Goal: Book appointment/travel/reservation

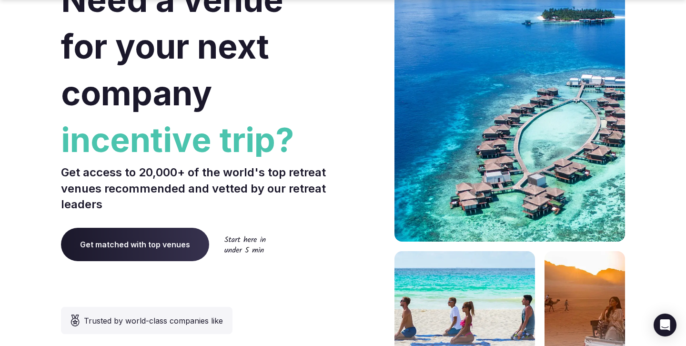
scroll to position [102, 0]
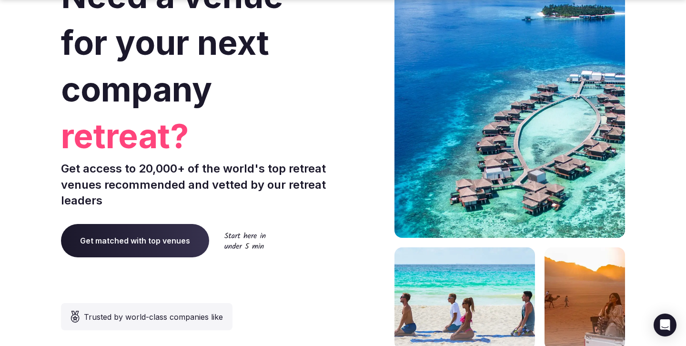
click at [150, 236] on span "Get matched with top venues" at bounding box center [135, 240] width 148 height 33
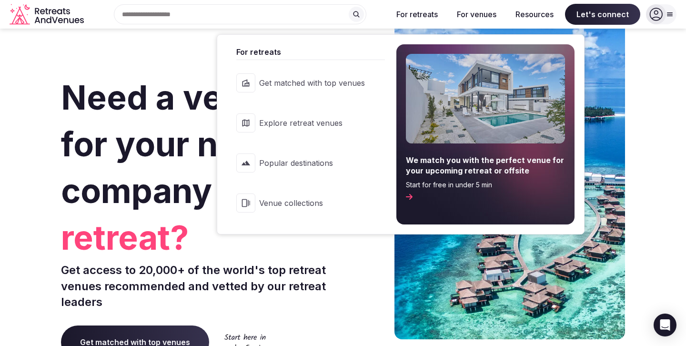
click at [296, 127] on span "Explore retreat venues" at bounding box center [312, 123] width 106 height 10
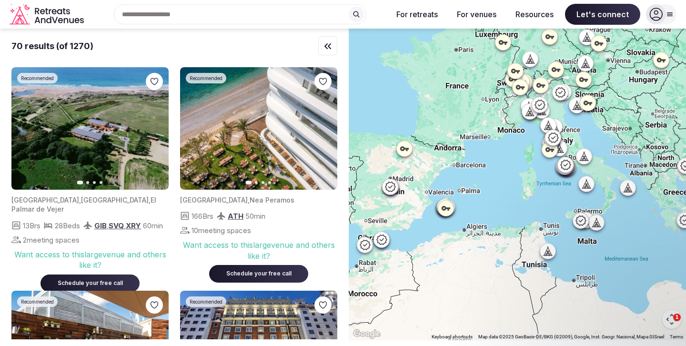
click at [160, 11] on div "Search Popular Destinations [GEOGRAPHIC_DATA], [GEOGRAPHIC_DATA] [GEOGRAPHIC_DA…" at bounding box center [236, 14] width 297 height 20
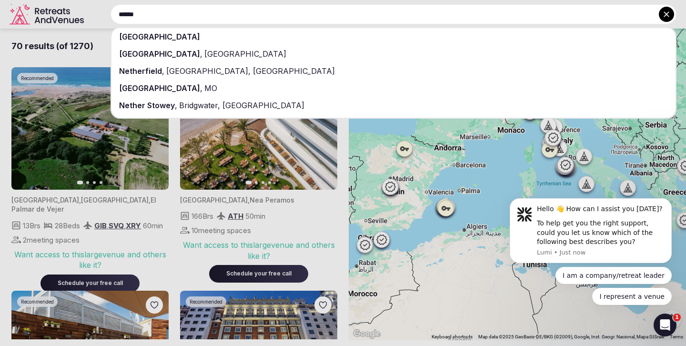
type input "******"
click at [161, 35] on span "[GEOGRAPHIC_DATA]" at bounding box center [159, 37] width 81 height 10
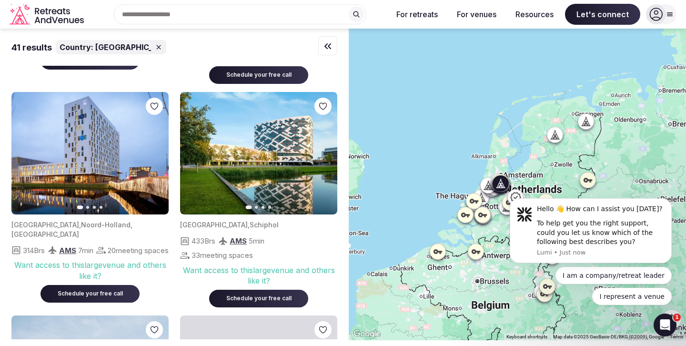
scroll to position [425, 0]
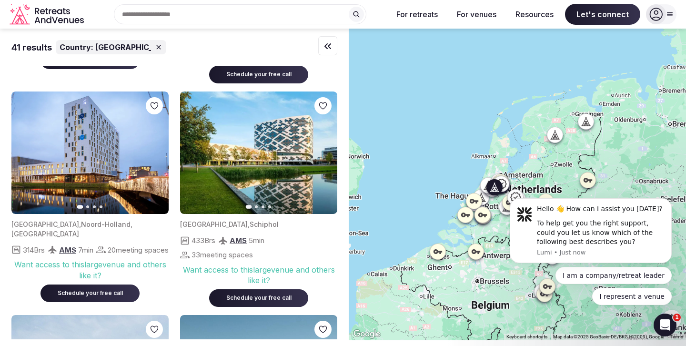
click at [321, 159] on button "Next slide" at bounding box center [323, 152] width 15 height 15
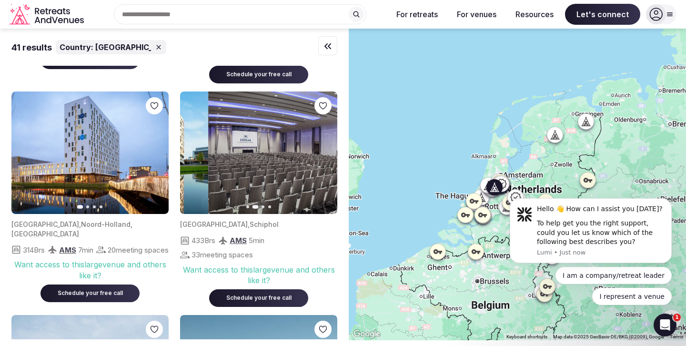
click at [321, 159] on button "Next slide" at bounding box center [323, 152] width 15 height 15
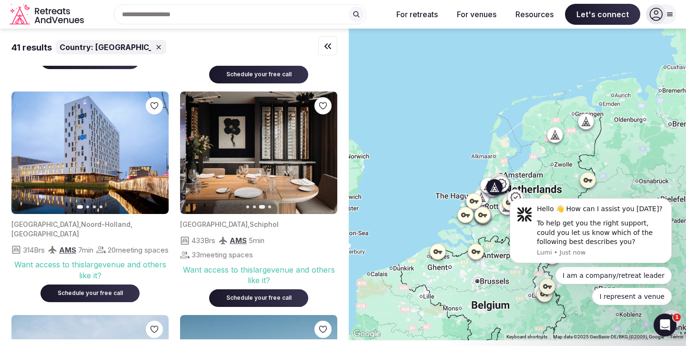
click at [321, 159] on button "Next slide" at bounding box center [323, 152] width 15 height 15
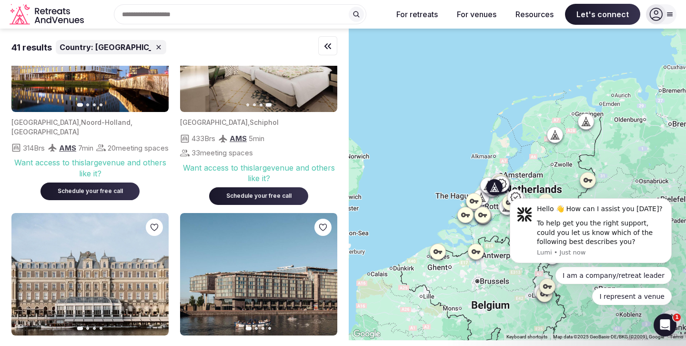
scroll to position [569, 0]
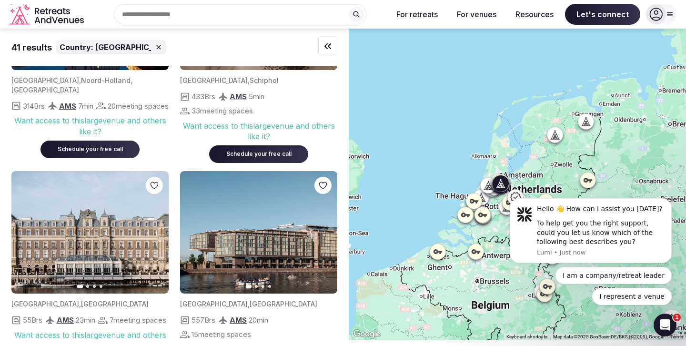
click at [157, 234] on icon "button" at bounding box center [156, 233] width 8 height 8
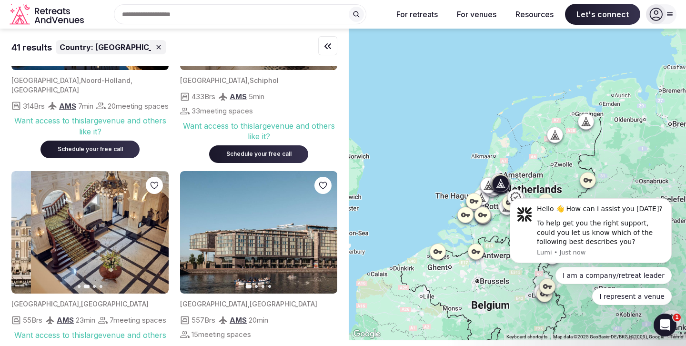
click at [157, 234] on icon "button" at bounding box center [156, 233] width 8 height 8
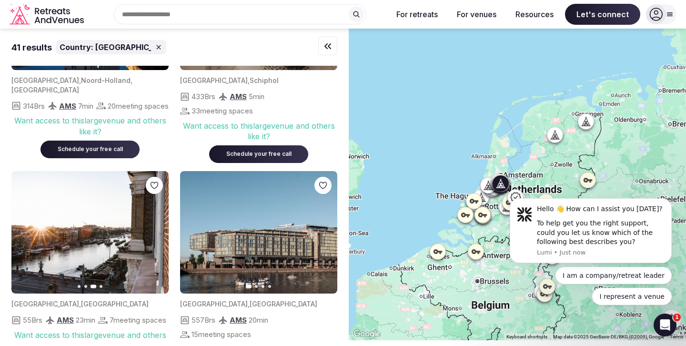
click at [21, 231] on icon "button" at bounding box center [25, 233] width 8 height 8
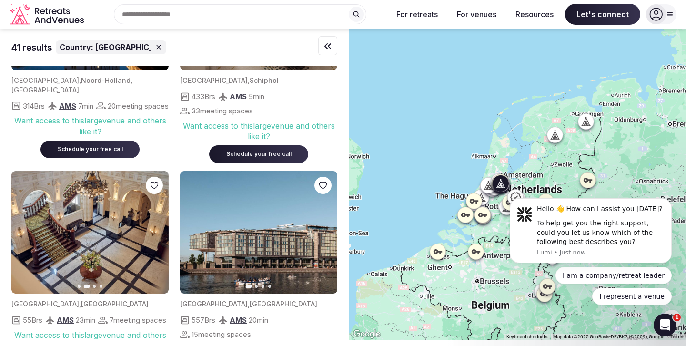
click at [157, 237] on button "Next slide" at bounding box center [155, 232] width 15 height 15
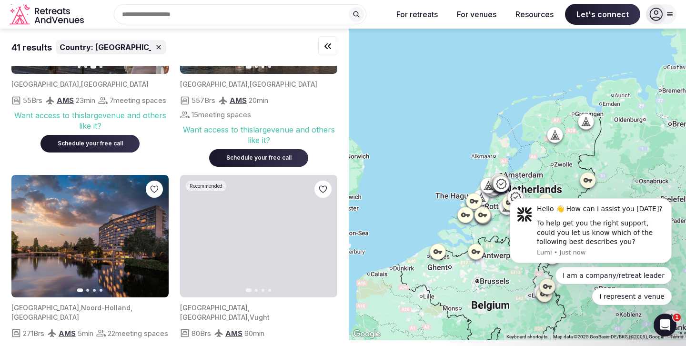
scroll to position [800, 0]
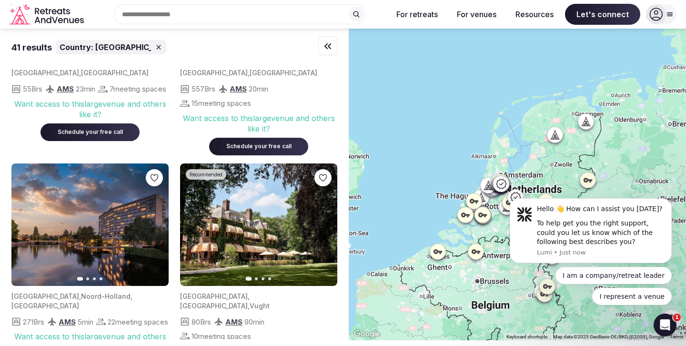
click at [325, 226] on icon "button" at bounding box center [324, 225] width 8 height 8
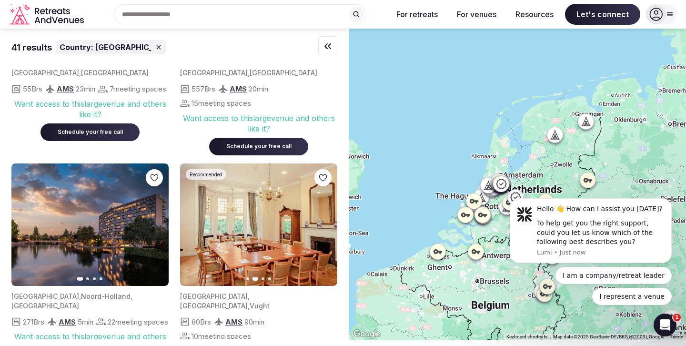
click at [325, 227] on icon "button" at bounding box center [324, 225] width 8 height 8
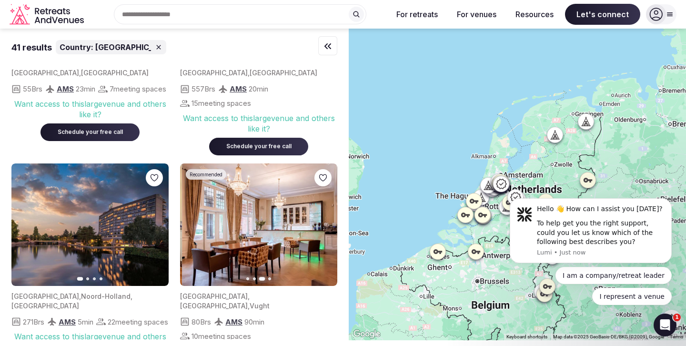
click at [325, 227] on icon "button" at bounding box center [324, 225] width 8 height 8
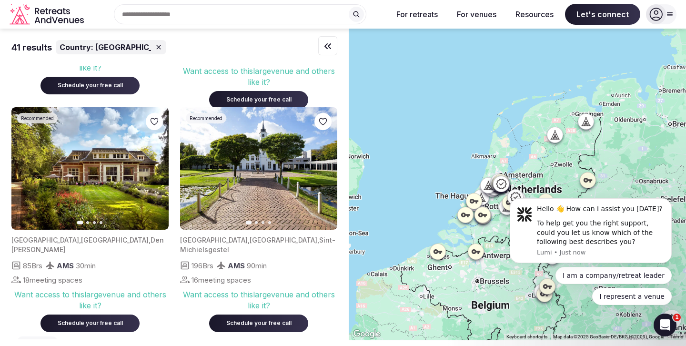
scroll to position [1081, 0]
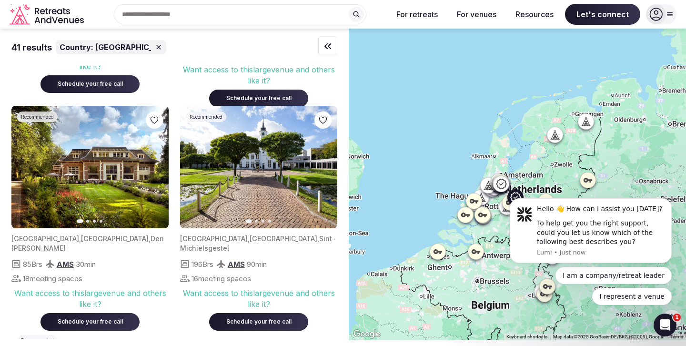
click at [156, 168] on icon "button" at bounding box center [156, 167] width 8 height 8
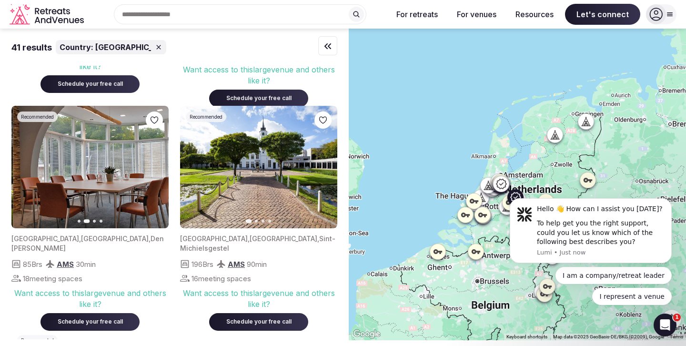
click at [156, 168] on icon "button" at bounding box center [156, 167] width 8 height 8
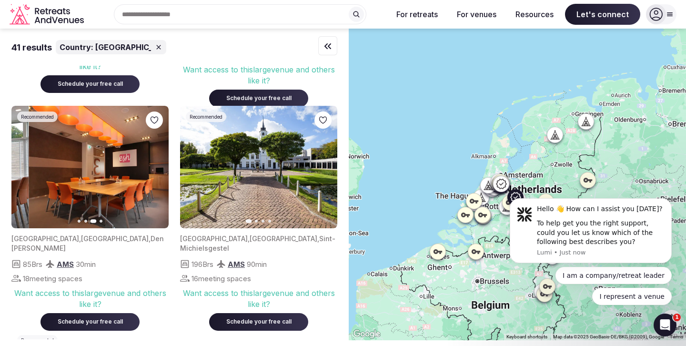
click at [156, 168] on icon "button" at bounding box center [156, 167] width 8 height 8
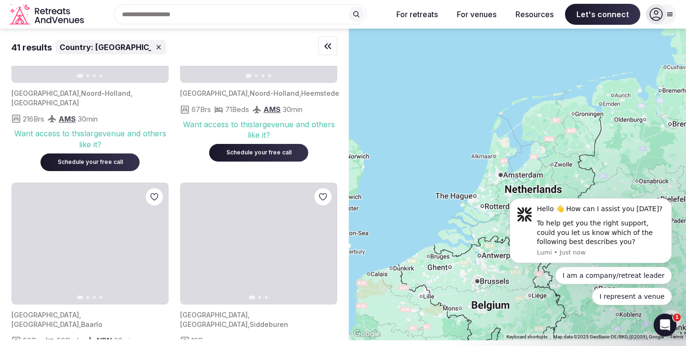
scroll to position [1377, 0]
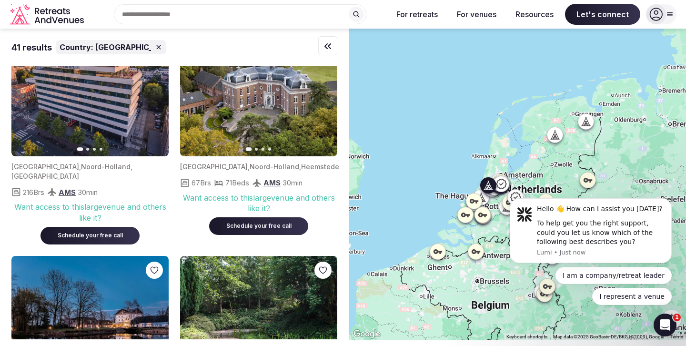
click at [325, 97] on icon "button" at bounding box center [324, 95] width 8 height 8
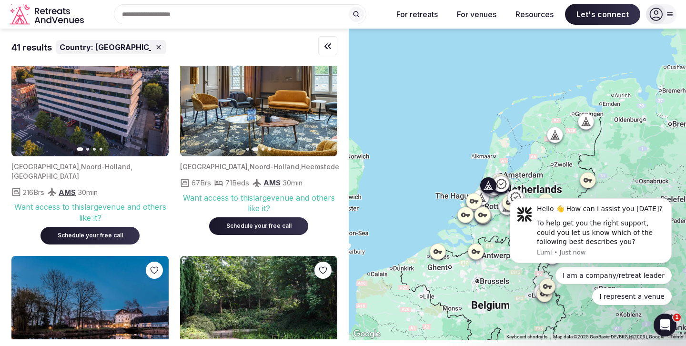
click at [325, 97] on icon "button" at bounding box center [324, 95] width 8 height 8
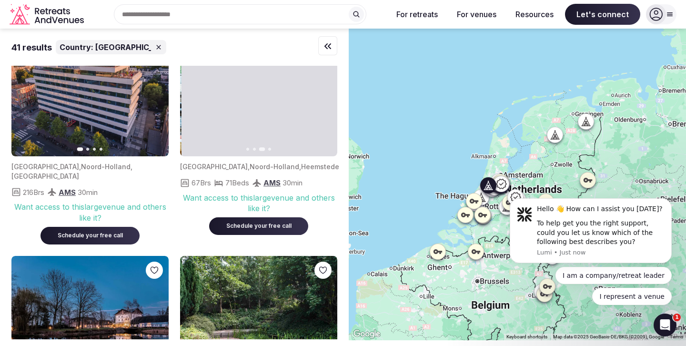
click at [325, 97] on icon "button" at bounding box center [324, 95] width 8 height 8
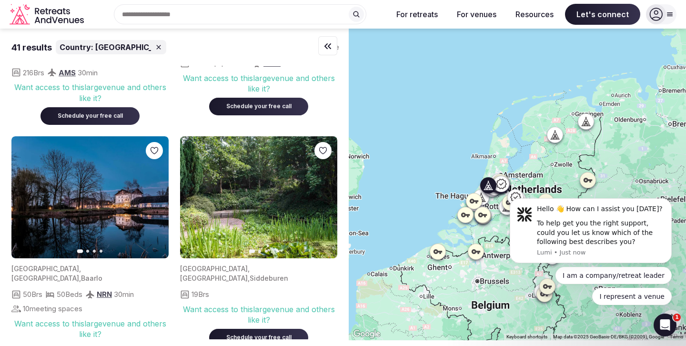
scroll to position [1500, 0]
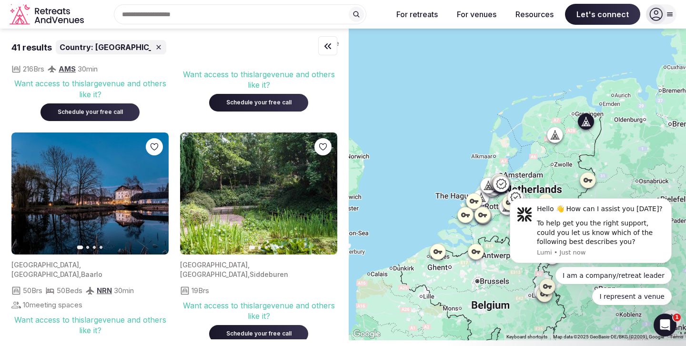
click at [325, 190] on icon "button" at bounding box center [324, 194] width 8 height 8
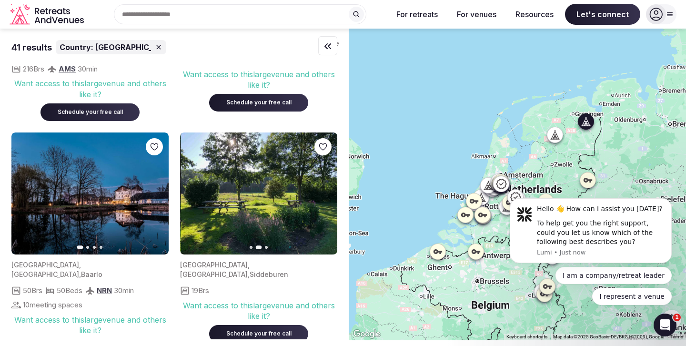
click at [325, 190] on icon "button" at bounding box center [324, 194] width 8 height 8
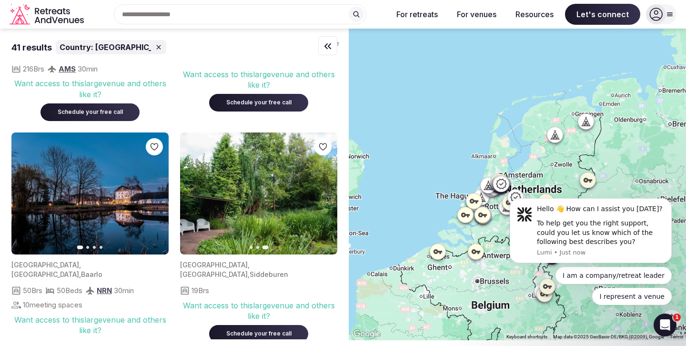
click at [163, 186] on button "Next slide" at bounding box center [155, 193] width 15 height 15
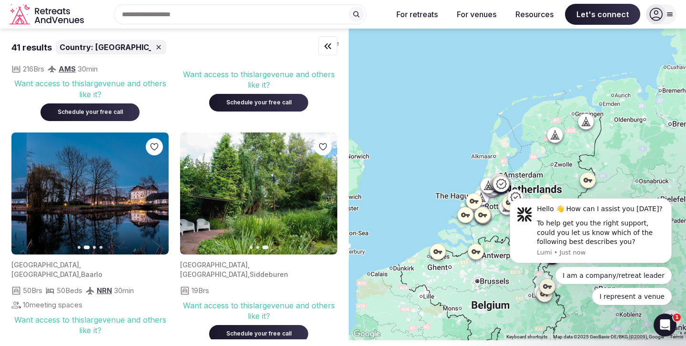
click at [163, 186] on button "Next slide" at bounding box center [155, 193] width 15 height 15
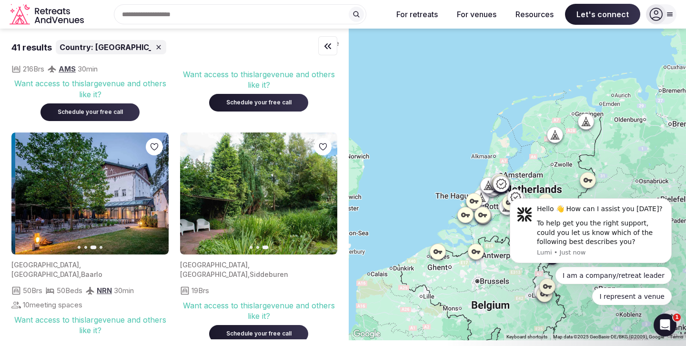
click at [163, 186] on button "Next slide" at bounding box center [155, 193] width 15 height 15
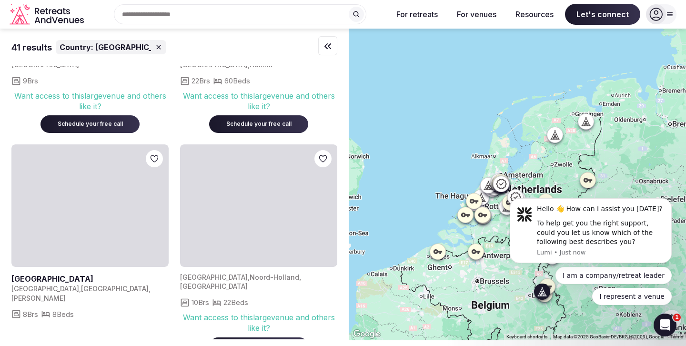
scroll to position [1980, 0]
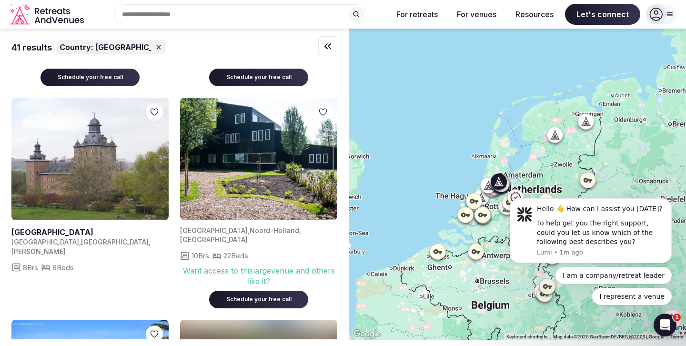
click at [243, 130] on img at bounding box center [258, 159] width 157 height 122
click at [255, 130] on img at bounding box center [258, 159] width 157 height 122
